Goal: Find specific page/section: Find specific page/section

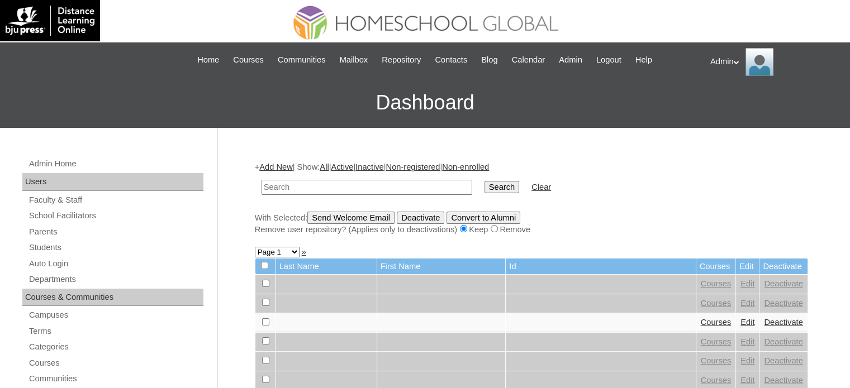
click at [623, 189] on form "Search Clear" at bounding box center [531, 187] width 553 height 29
click at [72, 244] on link "Students" at bounding box center [115, 248] width 175 height 14
type input "limin"
click at [485, 181] on input "Search" at bounding box center [502, 187] width 35 height 12
click at [485, 187] on input "Search" at bounding box center [502, 187] width 35 height 12
